Goal: Transaction & Acquisition: Purchase product/service

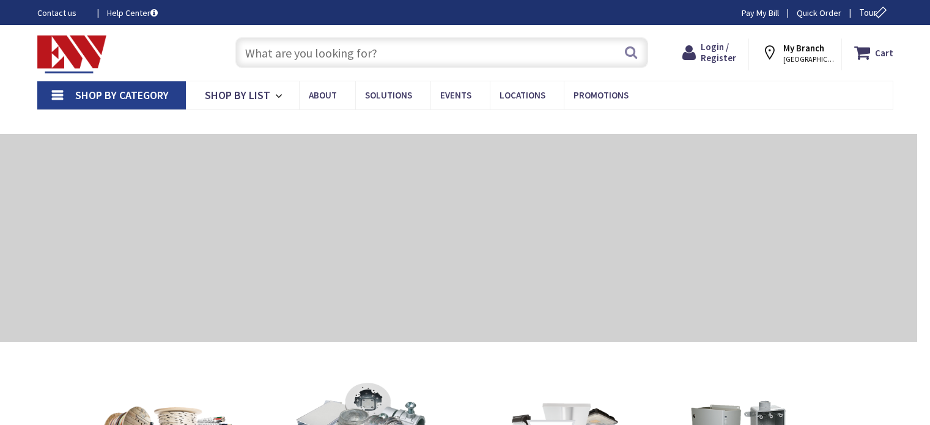
click at [310, 56] on input "text" at bounding box center [441, 52] width 413 height 31
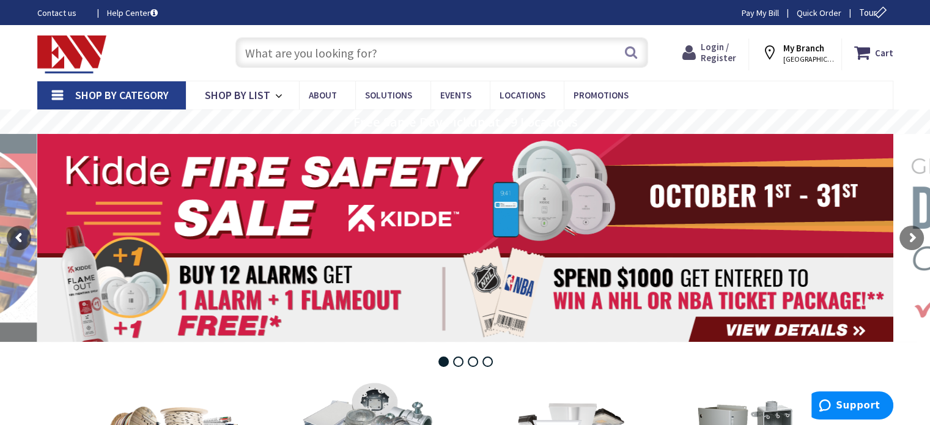
click at [717, 49] on span "Login / Register" at bounding box center [718, 52] width 35 height 23
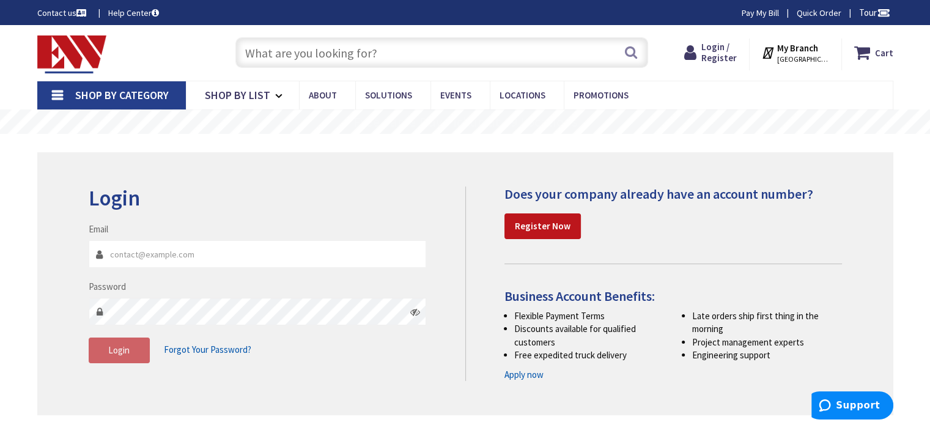
click at [129, 249] on input "Email" at bounding box center [258, 254] width 338 height 28
type input "chris@okelectric.necoxmail.com"
click at [124, 351] on span "Login" at bounding box center [118, 350] width 21 height 12
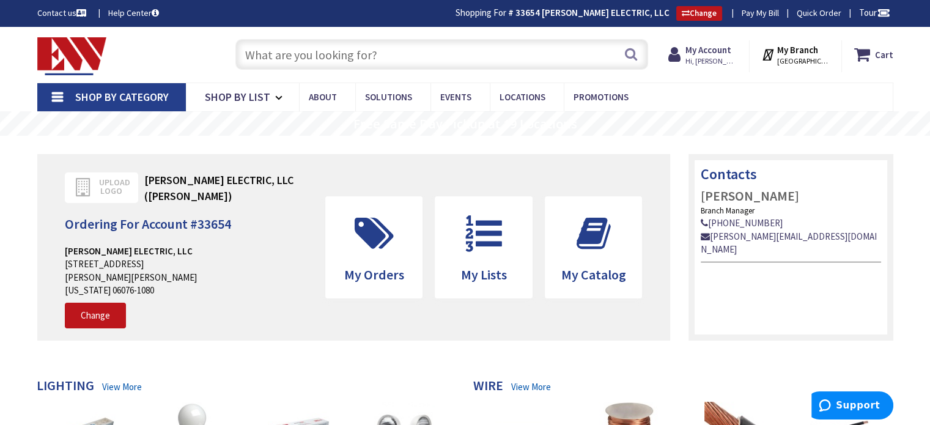
click at [374, 56] on input "text" at bounding box center [441, 54] width 413 height 31
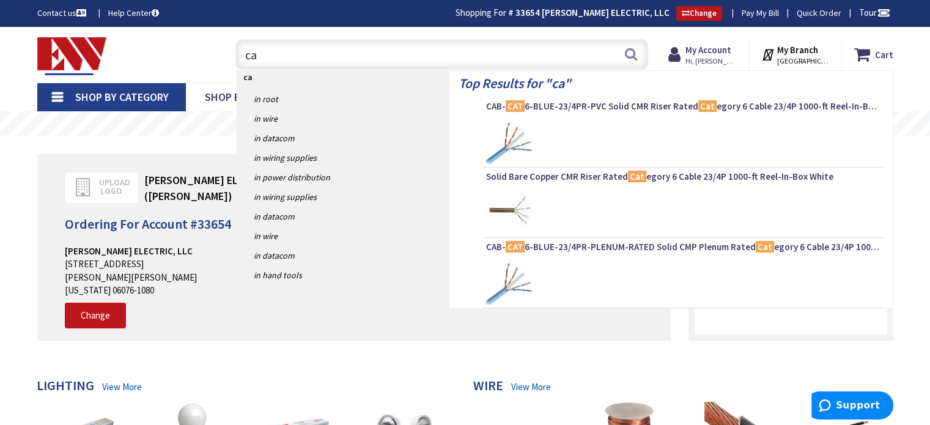
type input "c"
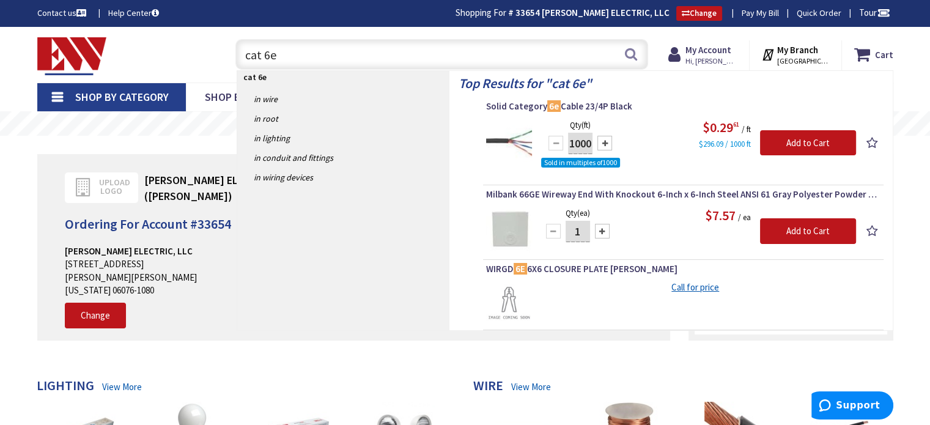
type input "cat 6e"
click at [667, 129] on div "$0.29 61 / ft $296.09 / 1000 ft" at bounding box center [698, 134] width 315 height 32
click at [599, 102] on span "Solid Category 6e Cable 23/4P Black" at bounding box center [683, 106] width 394 height 12
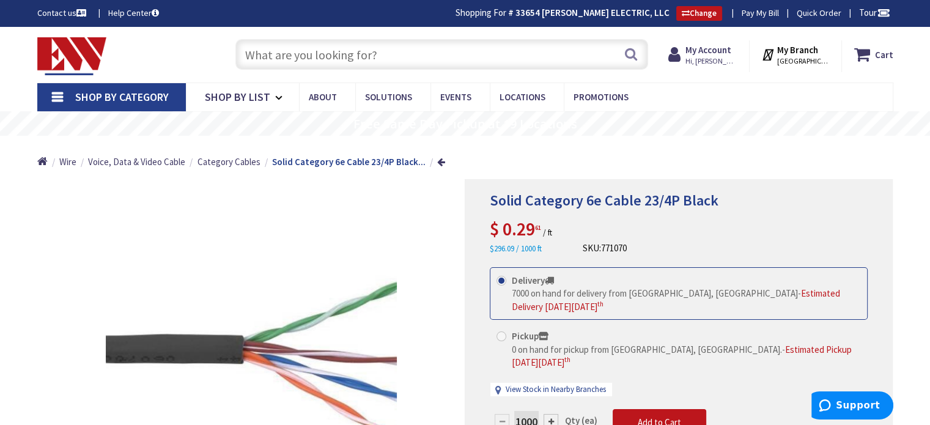
click at [402, 54] on input "text" at bounding box center [441, 54] width 413 height 31
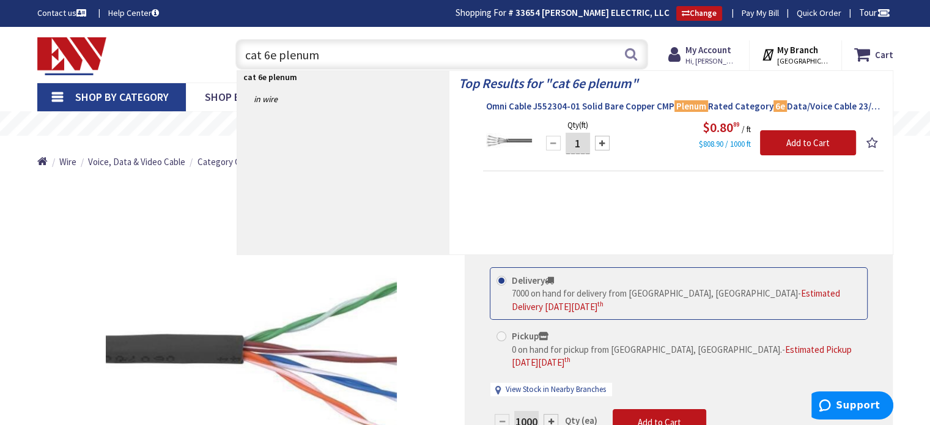
type input "cat 6e plenum"
click at [631, 106] on span "Omni Cable J552304-01 Solid Bare Copper CMP Plenum Rated Category 6e Data/Voice…" at bounding box center [683, 106] width 394 height 12
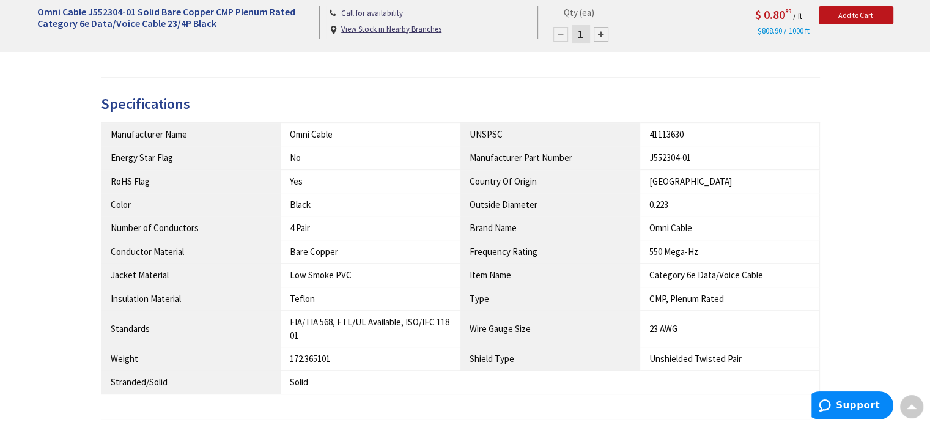
scroll to position [674, 0]
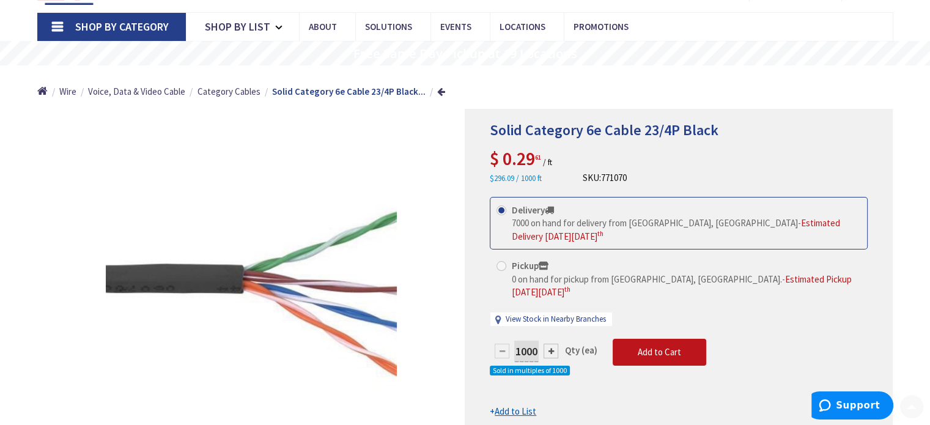
scroll to position [122, 0]
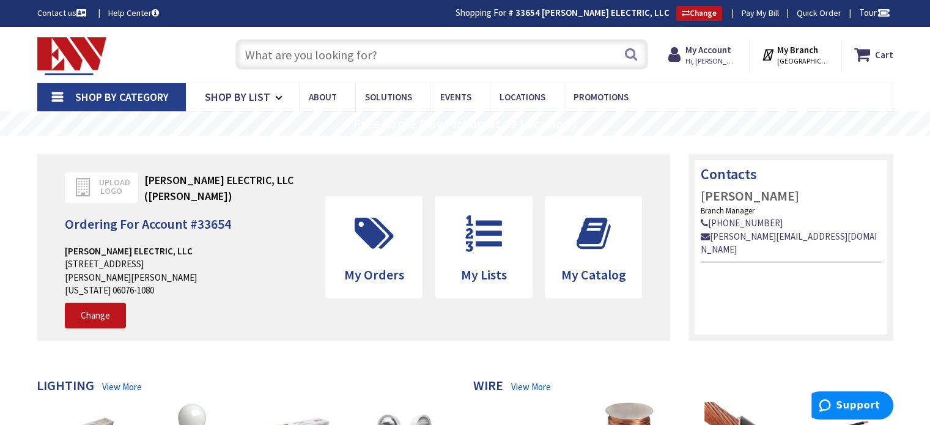
click at [270, 50] on input "text" at bounding box center [441, 54] width 413 height 31
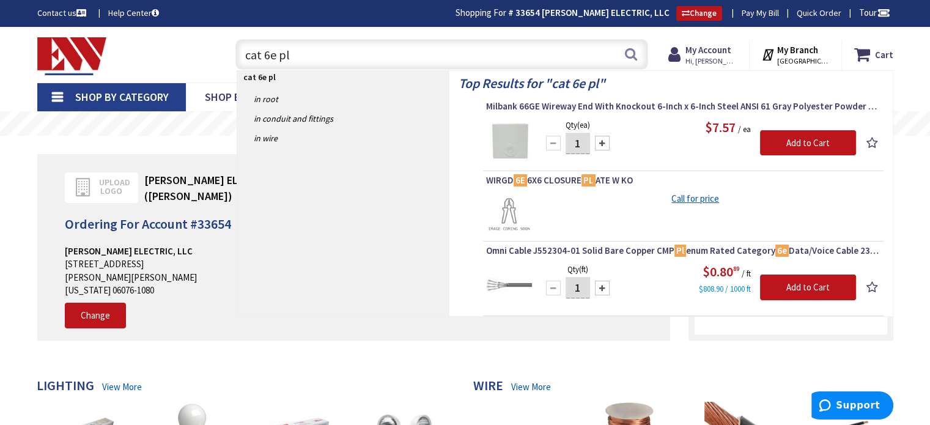
type input "cat 6e pl"
click at [510, 280] on img at bounding box center [509, 285] width 46 height 46
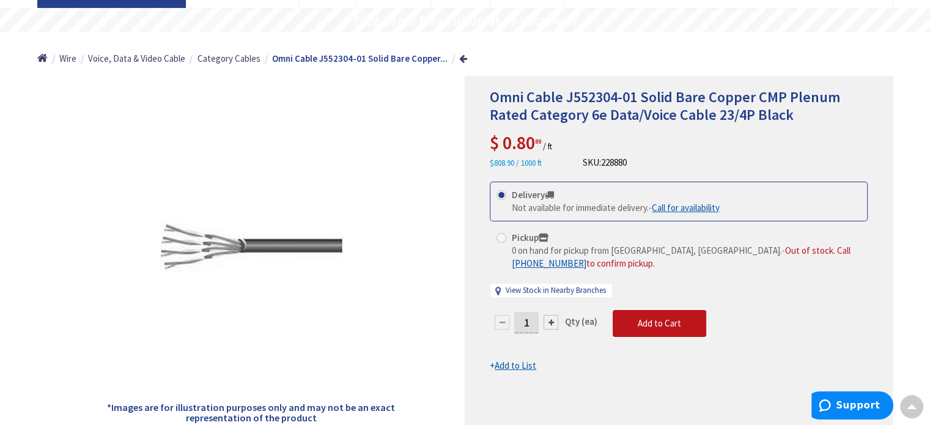
scroll to position [124, 0]
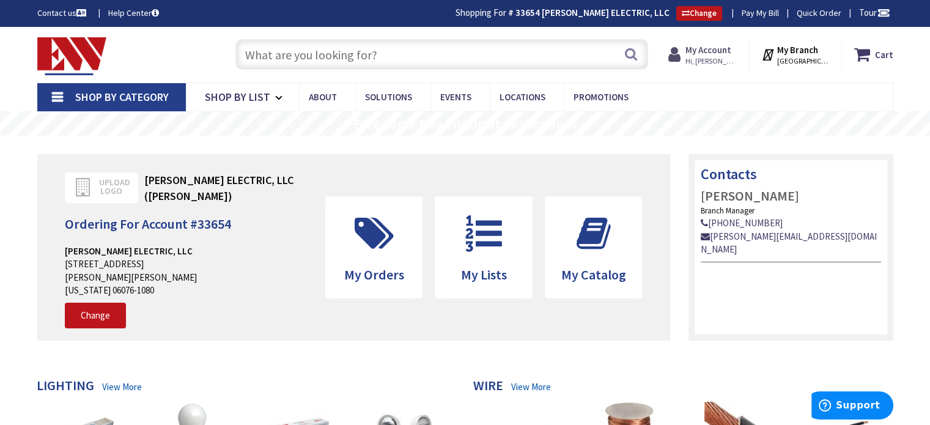
click at [700, 61] on span "Hi, [PERSON_NAME]" at bounding box center [711, 61] width 52 height 10
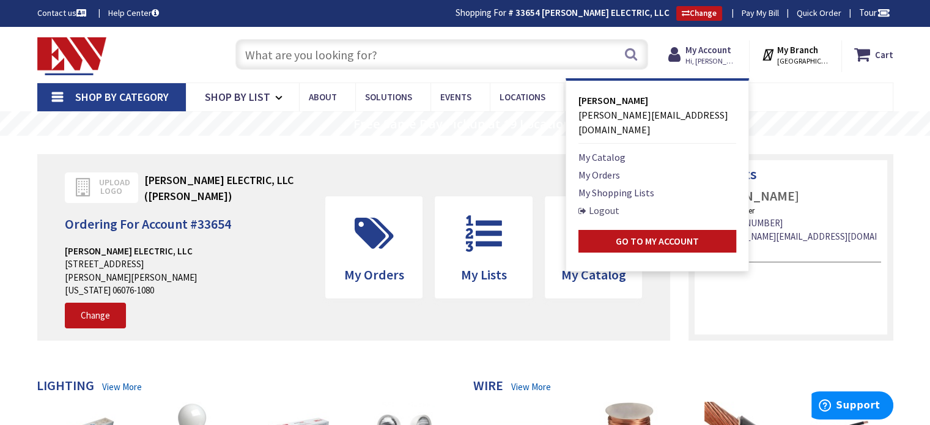
click at [610, 203] on link "Logout" at bounding box center [598, 210] width 41 height 15
